Goal: Task Accomplishment & Management: Manage account settings

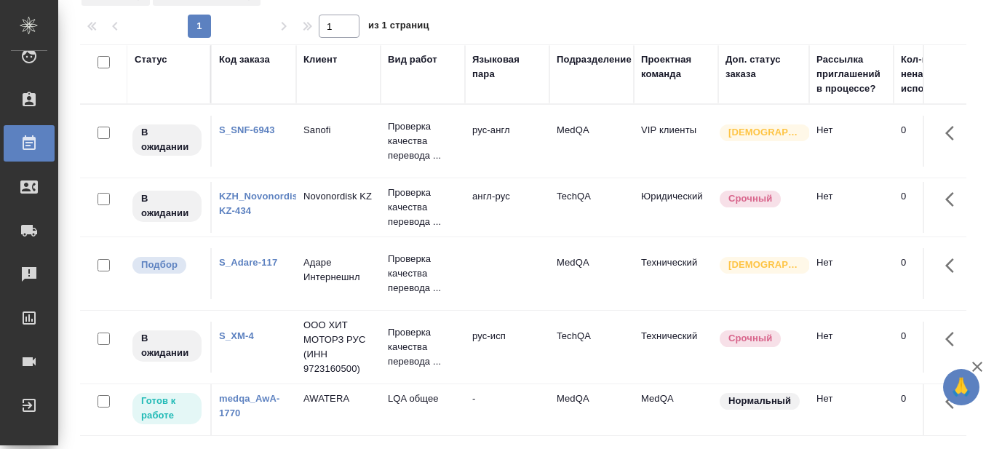
click at [233, 263] on link "S_Adare-117" at bounding box center [248, 262] width 58 height 11
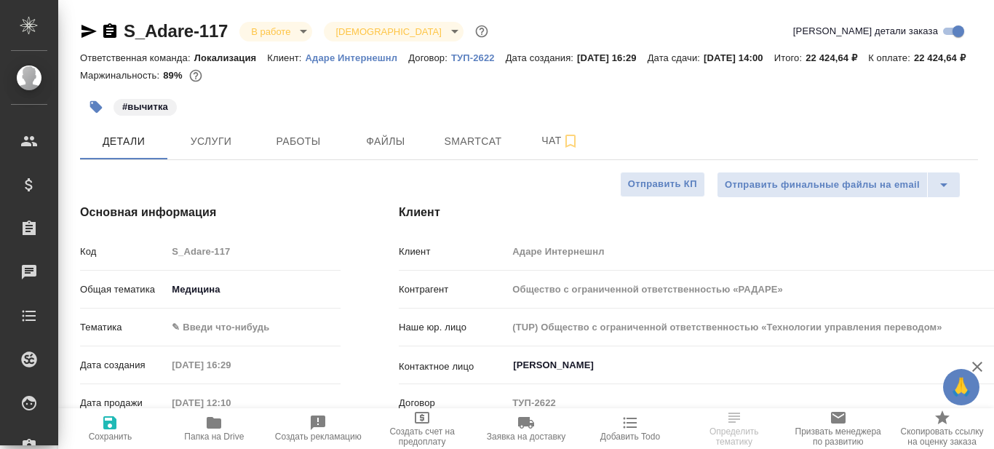
select select "RU"
type input "[PERSON_NAME]"
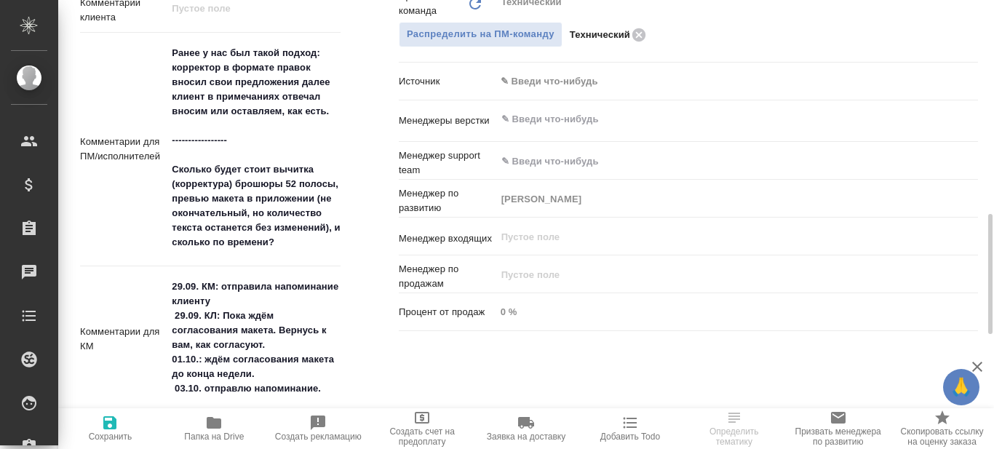
scroll to position [873, 0]
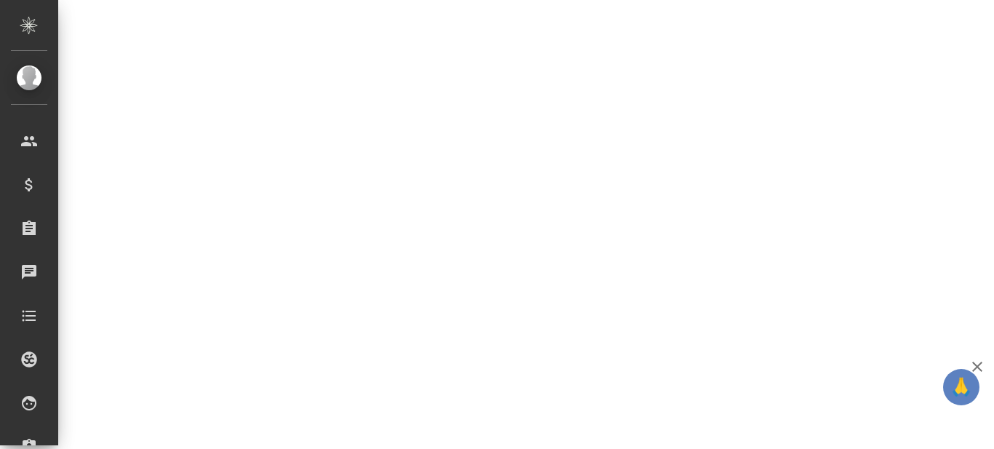
select select "RU"
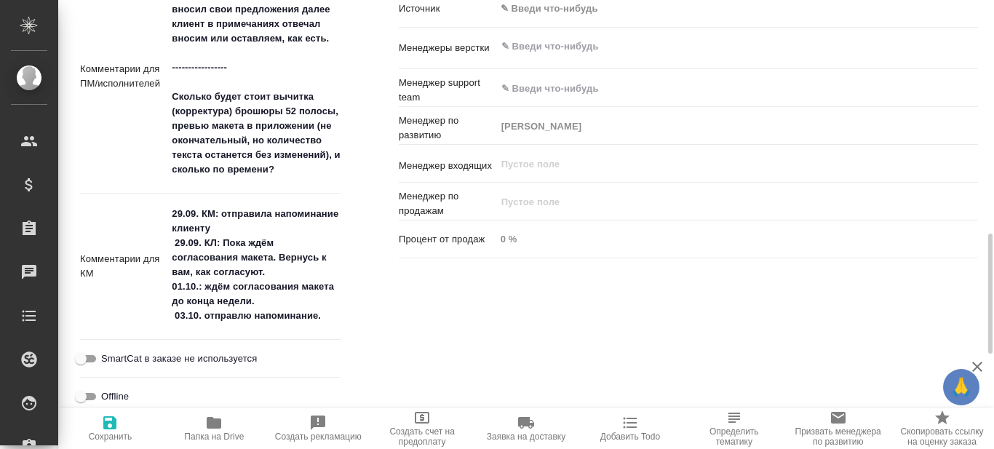
type textarea "x"
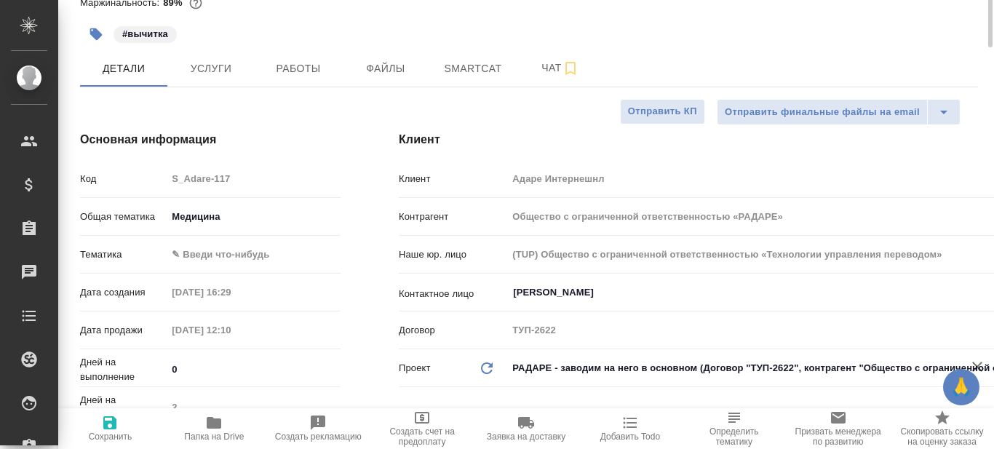
scroll to position [0, 0]
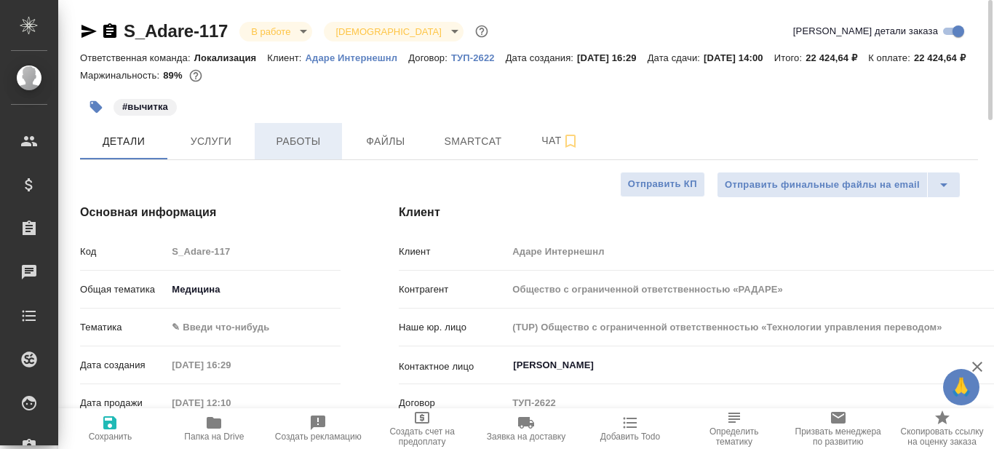
click at [319, 151] on span "Работы" at bounding box center [298, 141] width 70 height 18
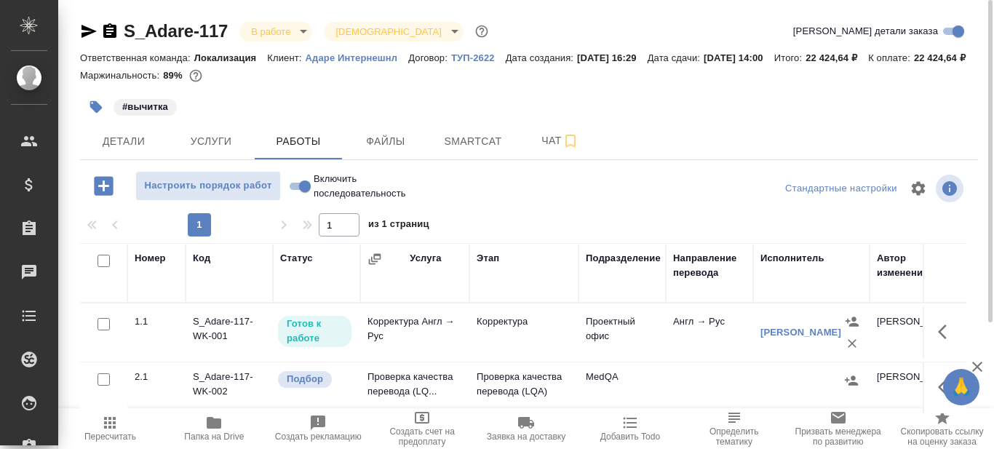
click at [216, 428] on icon "button" at bounding box center [214, 423] width 15 height 12
click at [87, 29] on icon "button" at bounding box center [89, 31] width 15 height 13
